Goal: Answer question/provide support

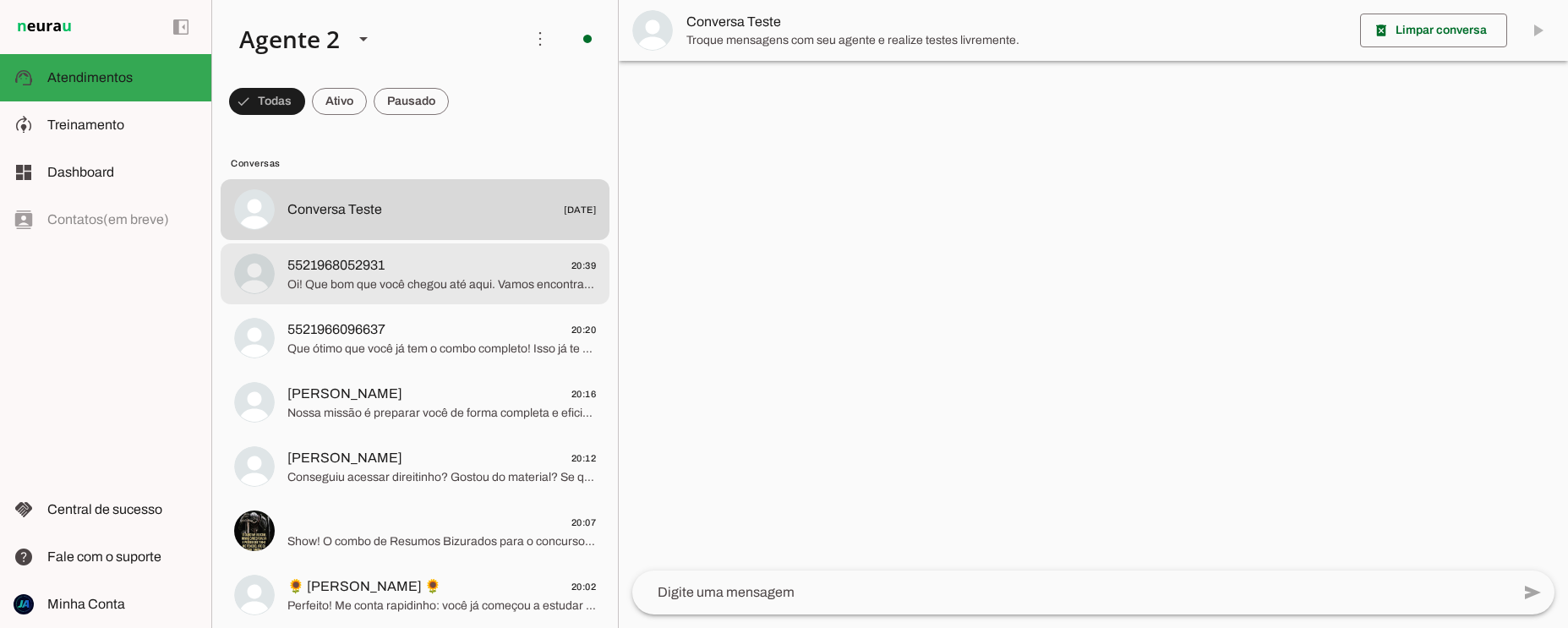
click at [443, 241] on md-item "5521968052931 20:39 Oi! Que bom que você chegou até aqui. Vamos encontrar o mel…" at bounding box center [415, 210] width 389 height 61
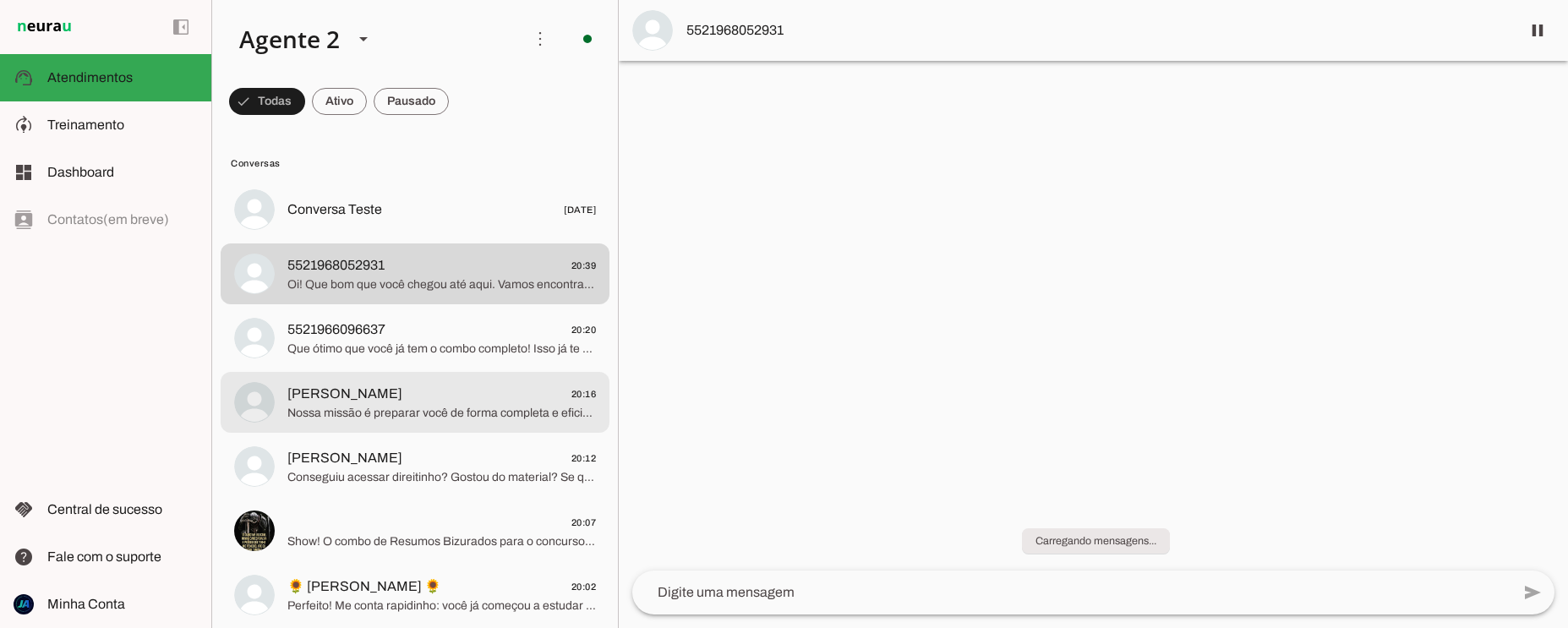
click at [393, 223] on div at bounding box center [441, 210] width 309 height 24
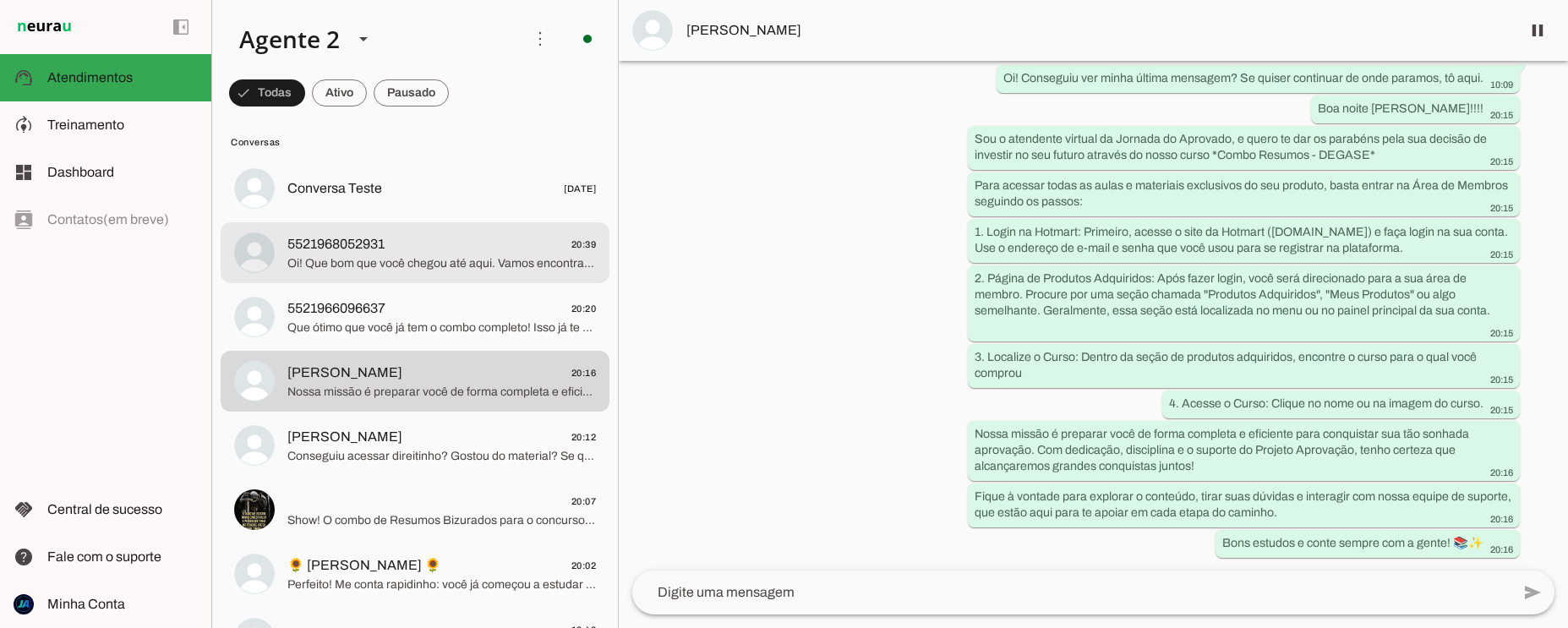
scroll to position [22, 0]
click at [409, 265] on span "Oi! Que bom que você chegou até aqui. Vamos encontrar o melhor caminho pra sua …" at bounding box center [441, 262] width 309 height 17
